Goal: Information Seeking & Learning: Check status

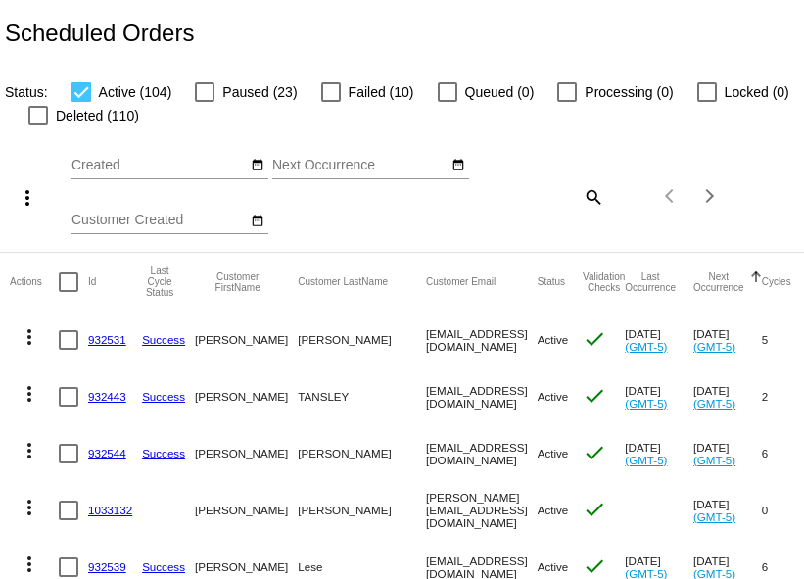
click at [581, 212] on mat-icon "search" at bounding box center [593, 196] width 24 height 30
click at [471, 201] on input "Search" at bounding box center [537, 193] width 133 height 16
paste input "ampittman2000@yahoo.com"
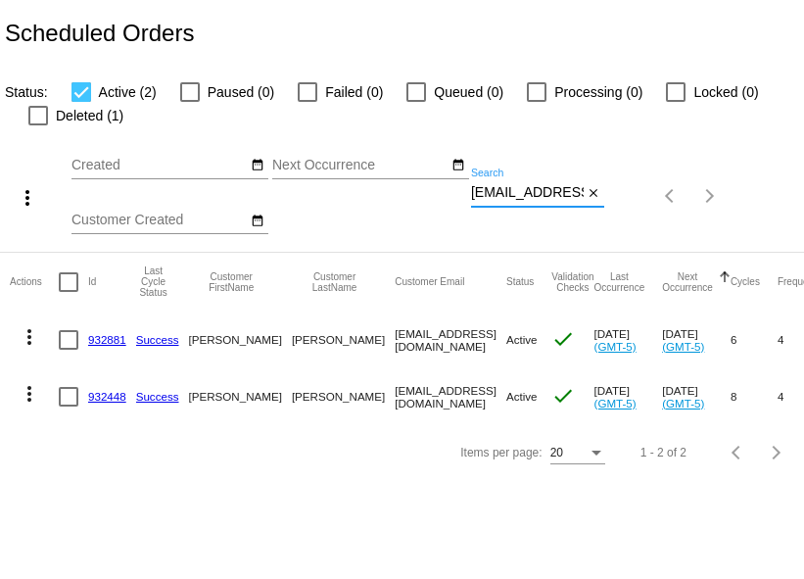
click at [471, 201] on input "ampittman2000@yahoo.com" at bounding box center [527, 193] width 113 height 16
paste input "phoeler@comcast.net"
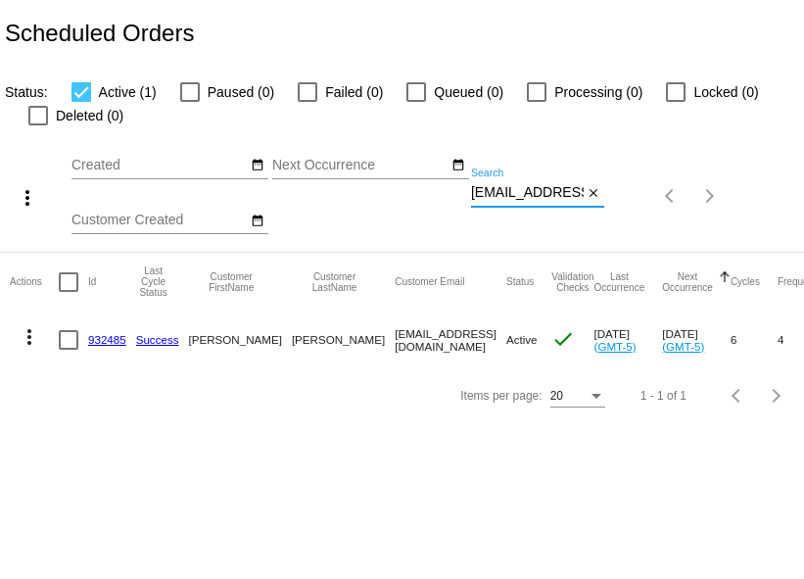
click at [471, 201] on input "phoeler@comcast.net" at bounding box center [527, 193] width 113 height 16
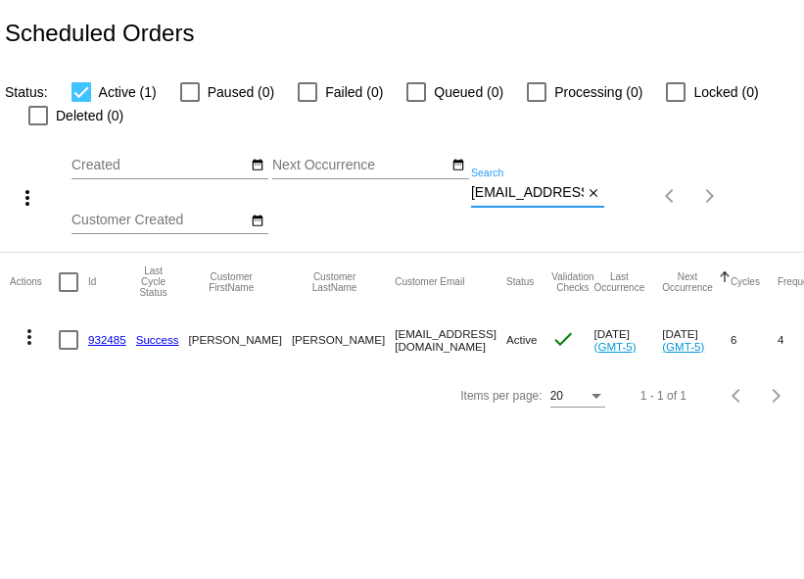
paste input "sh1016"
type input "sh1016@comcast.net"
click at [587, 202] on mat-icon "close" at bounding box center [594, 194] width 14 height 16
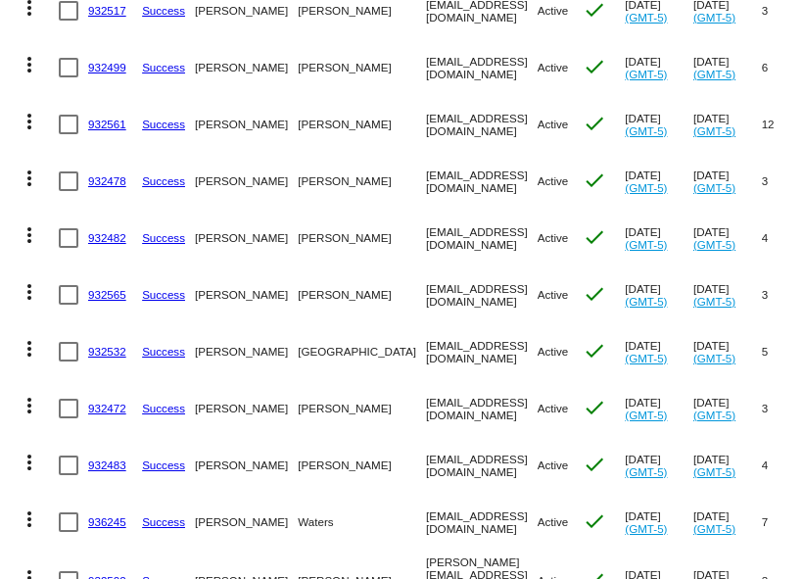
scroll to position [848, 0]
